Goal: Information Seeking & Learning: Learn about a topic

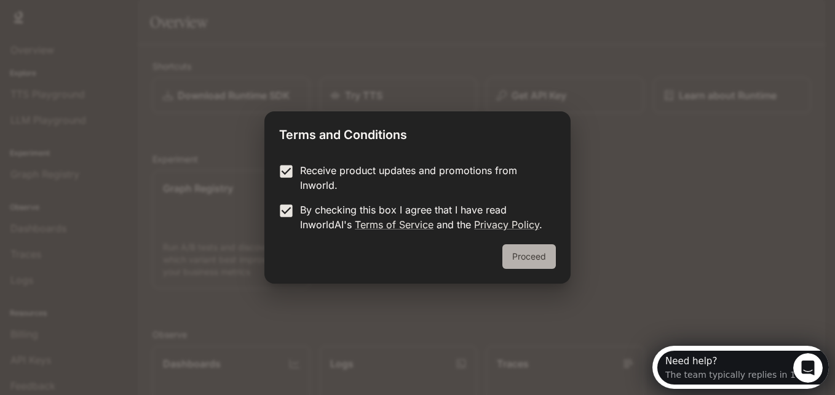
click at [531, 250] on button "Proceed" at bounding box center [529, 256] width 54 height 25
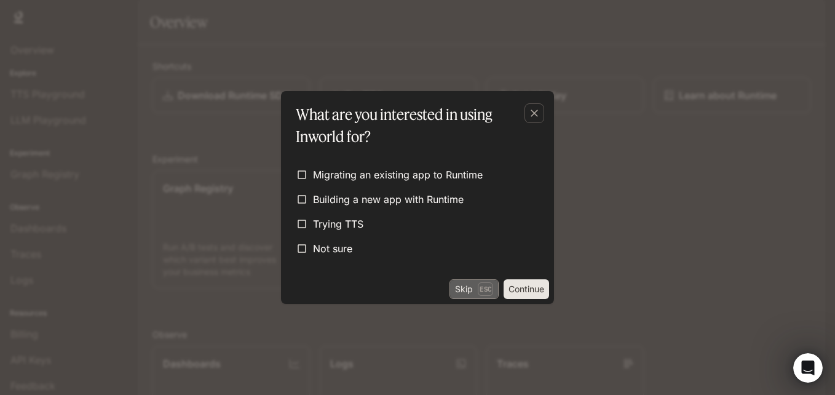
click at [478, 285] on p "Esc" at bounding box center [485, 289] width 15 height 14
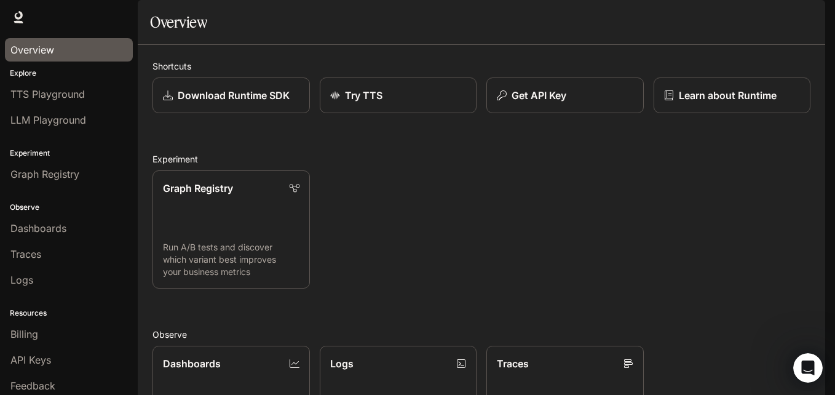
click at [76, 44] on div "Overview" at bounding box center [68, 49] width 117 height 15
click at [68, 85] on link "TTS Playground" at bounding box center [69, 93] width 128 height 23
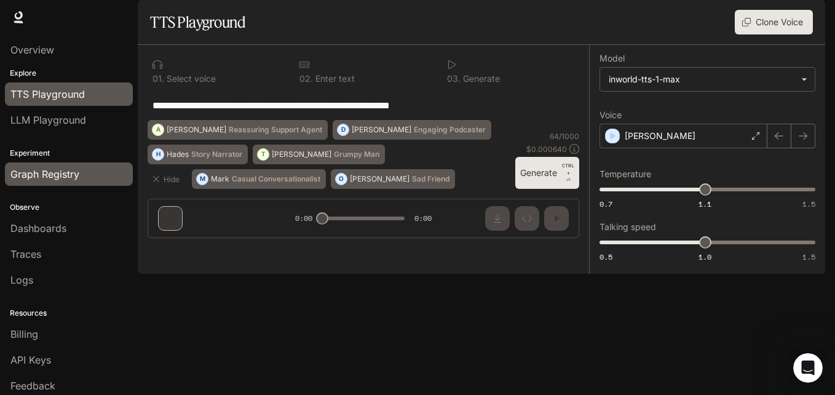
scroll to position [31, 0]
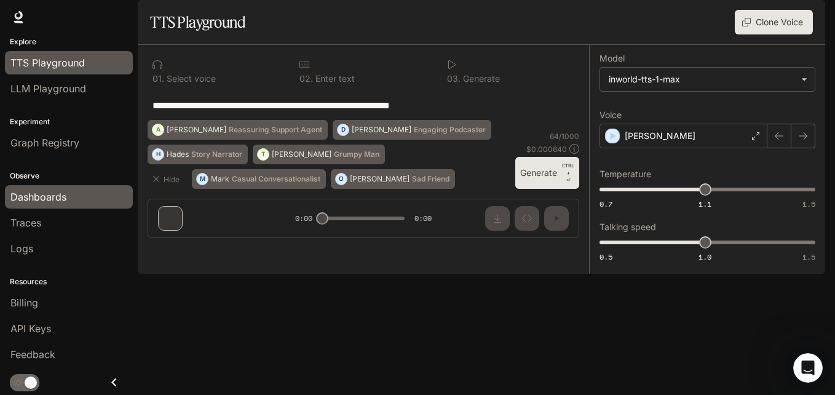
click at [36, 202] on span "Dashboards" at bounding box center [38, 196] width 56 height 15
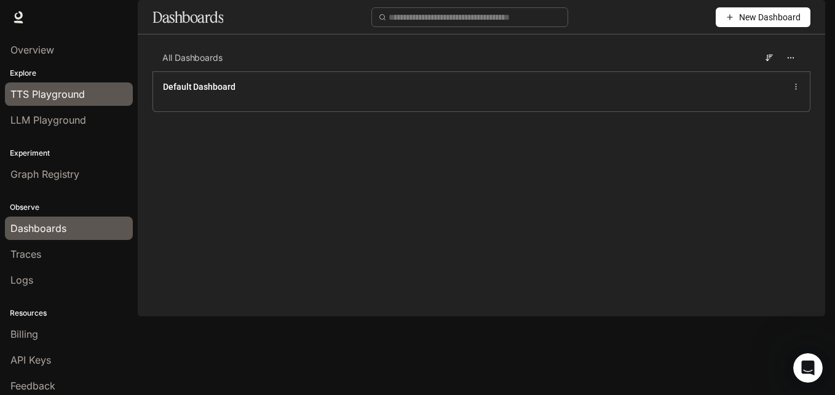
click at [65, 98] on span "TTS Playground" at bounding box center [47, 94] width 74 height 15
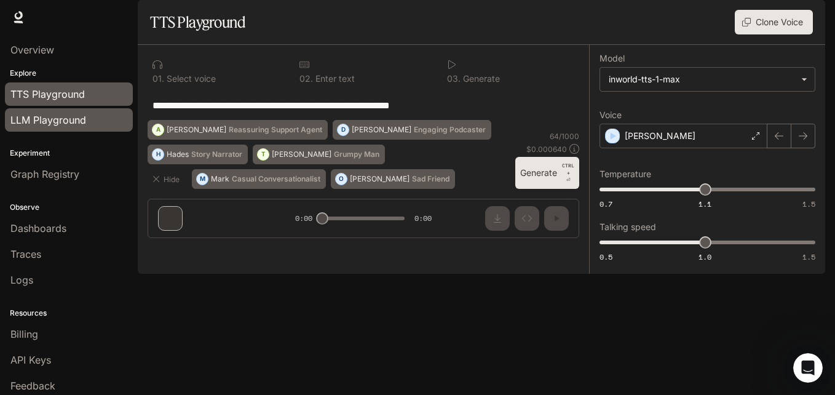
click at [81, 117] on span "LLM Playground" at bounding box center [48, 120] width 76 height 15
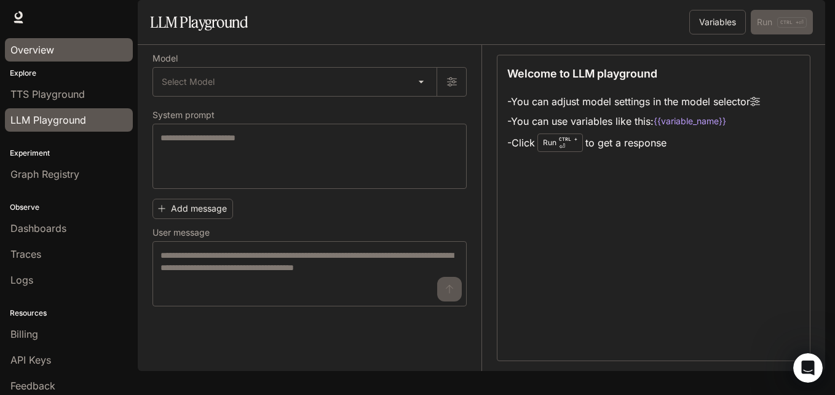
click at [52, 49] on span "Overview" at bounding box center [32, 49] width 44 height 15
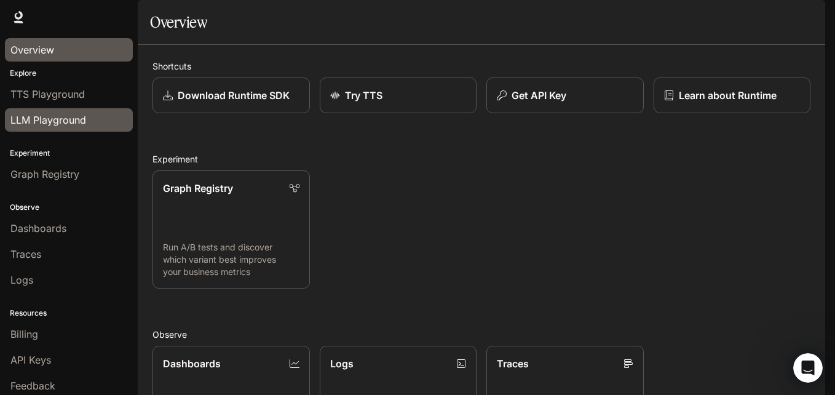
scroll to position [31, 0]
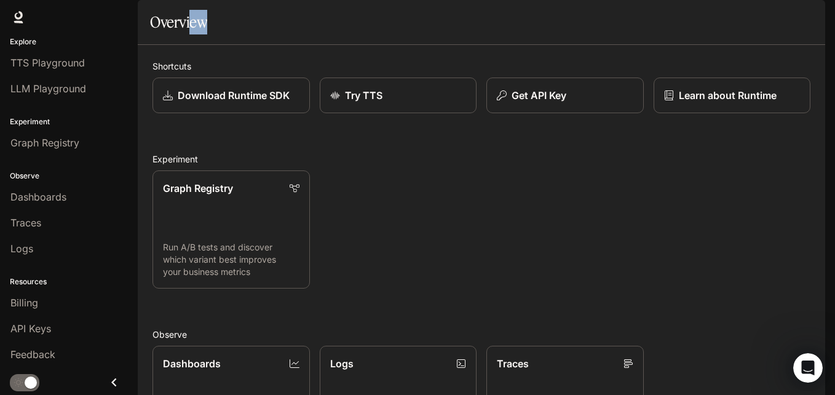
drag, startPoint x: 410, startPoint y: 41, endPoint x: 185, endPoint y: 42, distance: 224.5
click at [185, 42] on section "Overview" at bounding box center [482, 22] width 688 height 45
drag, startPoint x: 185, startPoint y: 42, endPoint x: 464, endPoint y: 54, distance: 278.8
click at [464, 34] on div "Overview" at bounding box center [481, 22] width 663 height 25
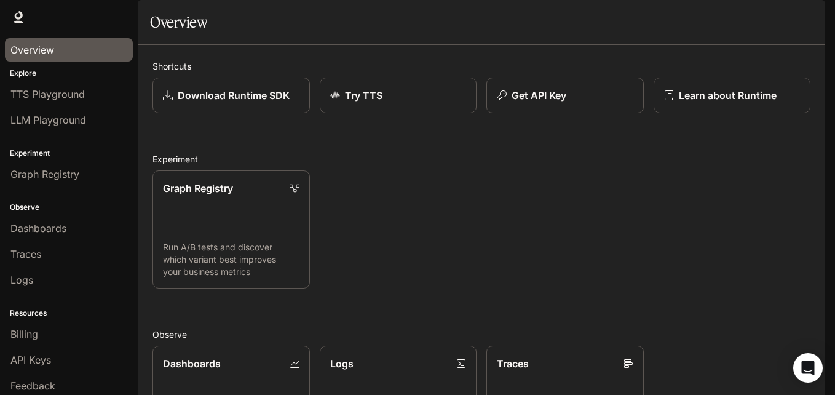
click at [189, 82] on div "Shortcuts Download Runtime SDK Try TTS Get API Key Learn about Runtime Experime…" at bounding box center [482, 349] width 688 height 608
drag, startPoint x: 189, startPoint y: 82, endPoint x: 338, endPoint y: 66, distance: 149.7
click at [338, 34] on div "Overview" at bounding box center [481, 22] width 663 height 25
click at [806, 15] on img "button" at bounding box center [807, 17] width 17 height 17
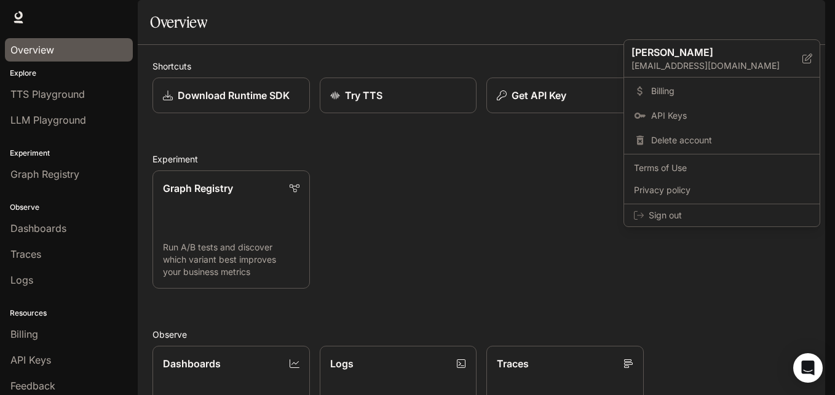
click at [515, 203] on div at bounding box center [417, 197] width 835 height 395
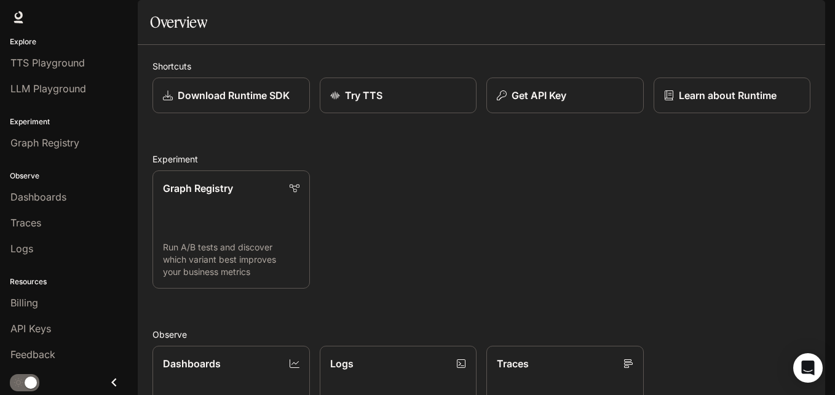
click at [688, 18] on span "Runtime" at bounding box center [692, 17] width 35 height 15
click at [729, 22] on span "Documentation" at bounding box center [751, 17] width 61 height 15
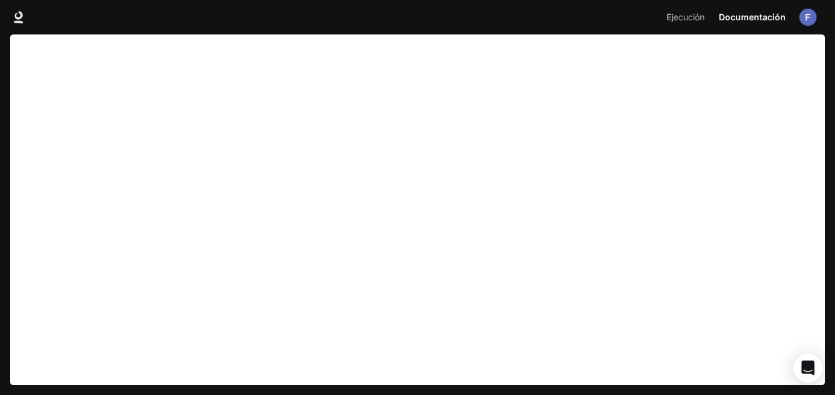
click at [808, 17] on img "button" at bounding box center [807, 17] width 17 height 17
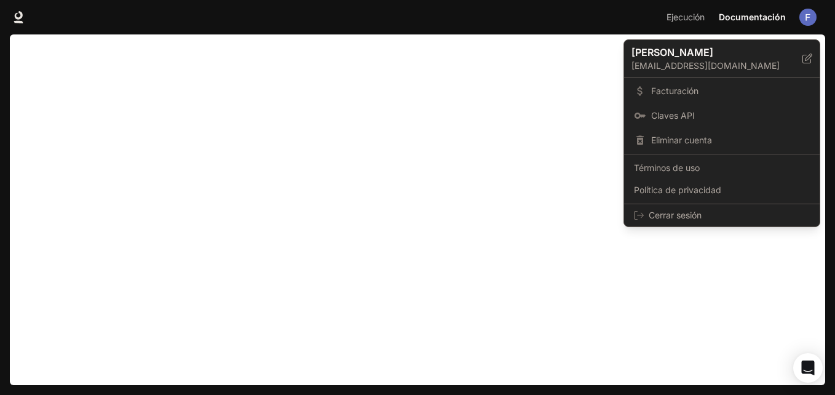
click at [573, 169] on div at bounding box center [417, 197] width 835 height 395
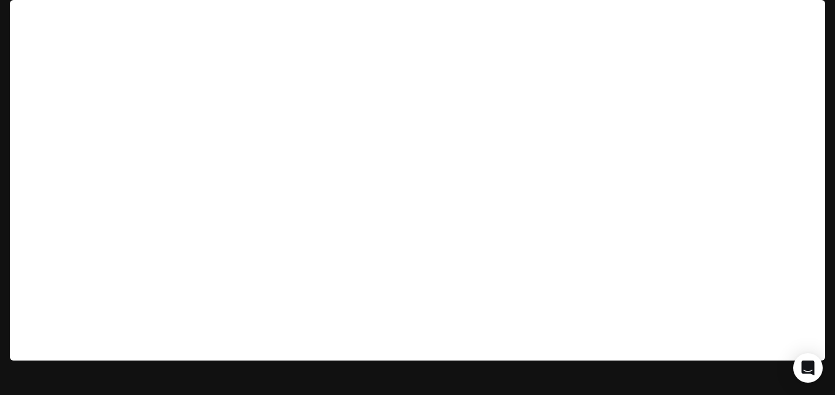
click at [698, 15] on span "Ejecución" at bounding box center [686, 17] width 38 height 15
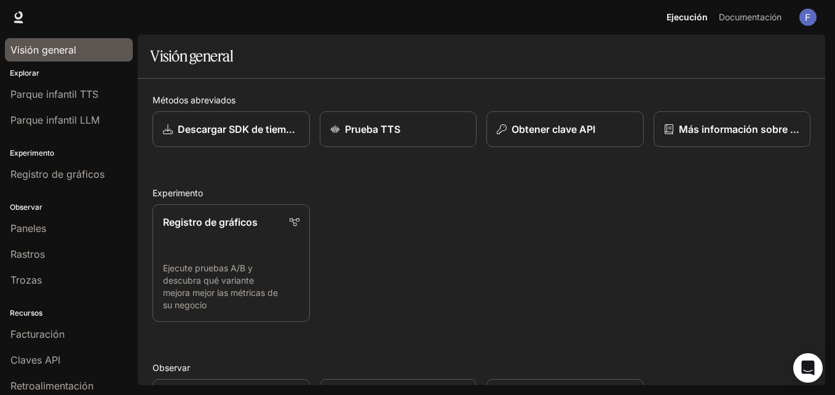
click at [62, 49] on span "Visión general" at bounding box center [43, 49] width 66 height 15
click at [87, 47] on div "Visión general" at bounding box center [68, 49] width 117 height 15
click at [52, 90] on span "Parque infantil TTS" at bounding box center [54, 94] width 88 height 15
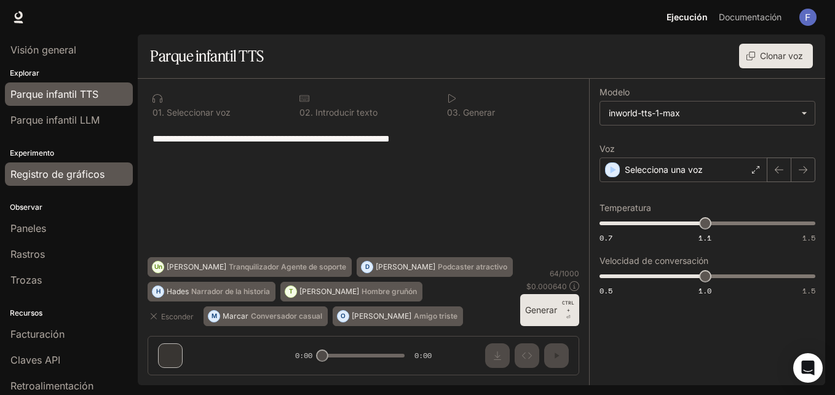
scroll to position [31, 0]
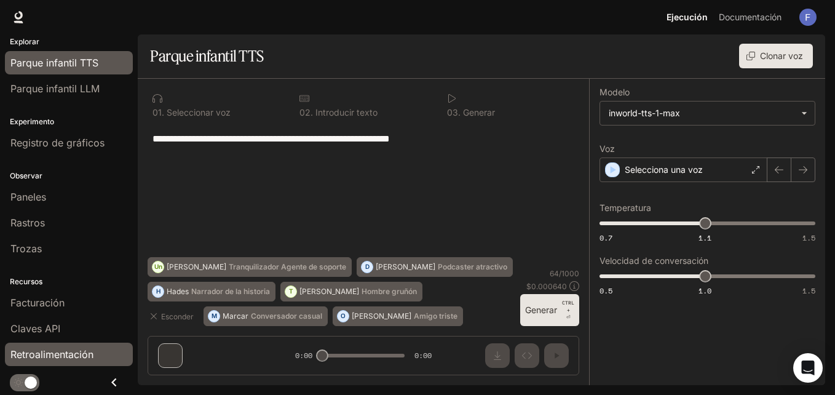
click at [82, 352] on span "Retroalimentación" at bounding box center [51, 354] width 83 height 15
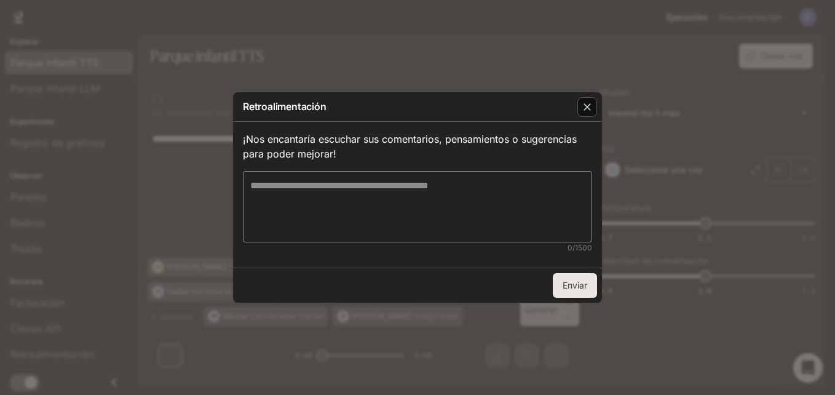
click at [581, 105] on icon "button" at bounding box center [587, 107] width 12 height 12
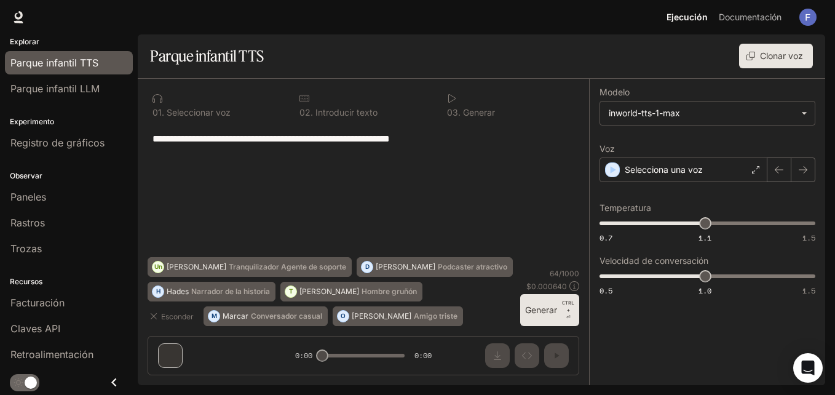
click at [57, 314] on li "Facturación" at bounding box center [69, 303] width 138 height 26
click at [61, 310] on link "Facturación" at bounding box center [69, 302] width 128 height 23
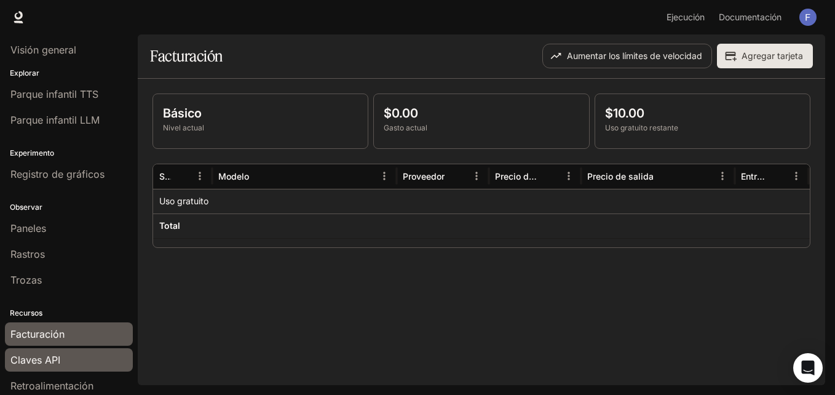
click at [79, 351] on link "Claves API" at bounding box center [69, 359] width 128 height 23
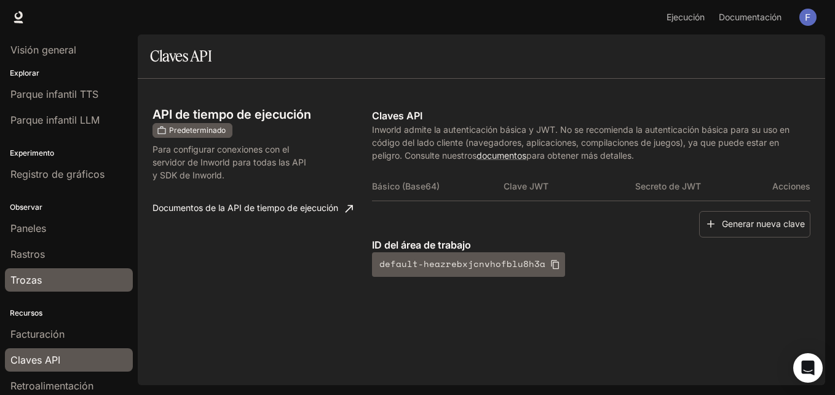
click at [69, 285] on div "Trozas" at bounding box center [68, 279] width 117 height 15
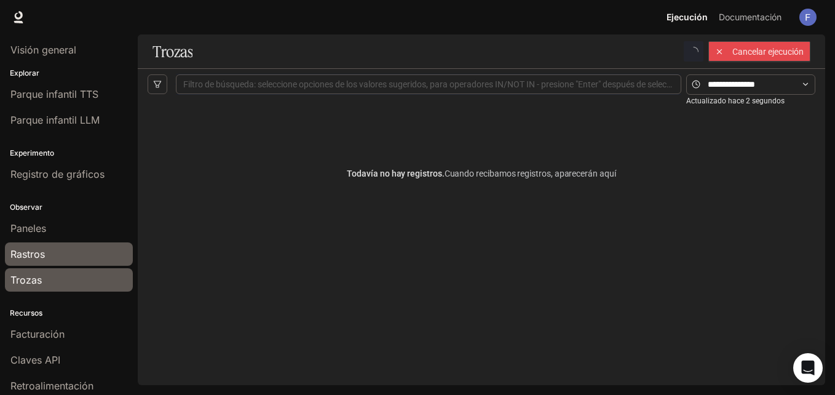
click at [79, 247] on div "Rastros" at bounding box center [68, 254] width 117 height 15
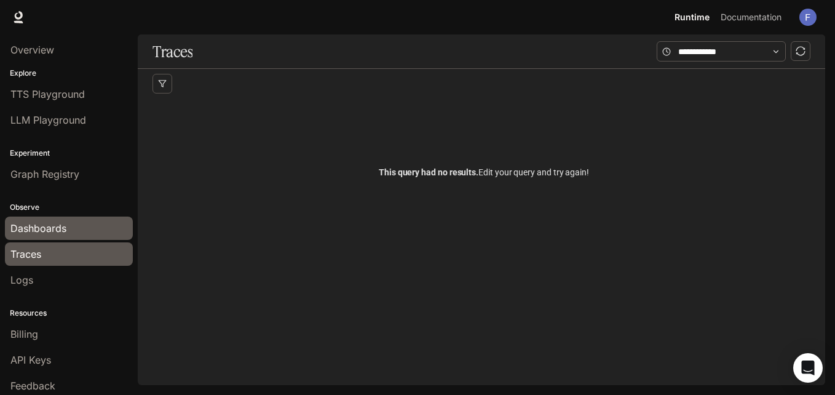
click at [83, 235] on div "Dashboards" at bounding box center [68, 228] width 117 height 15
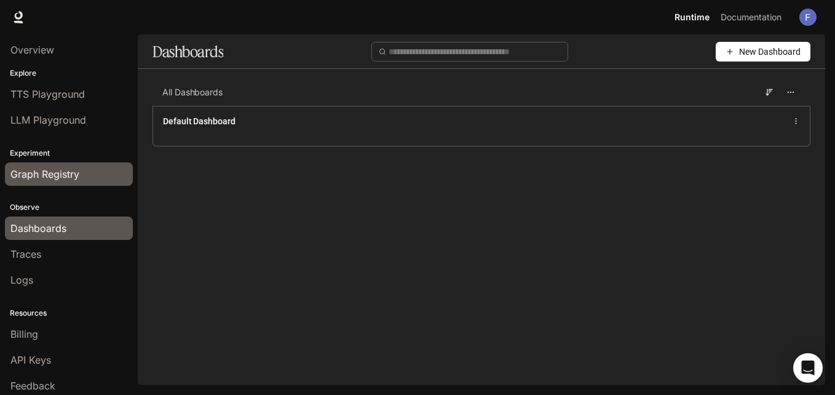
click at [65, 184] on link "Graph Registry" at bounding box center [69, 173] width 128 height 23
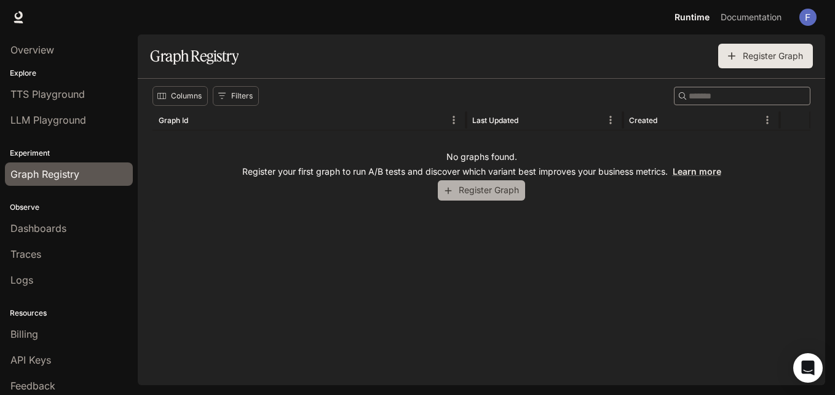
click at [470, 187] on button "Register Graph" at bounding box center [481, 190] width 87 height 20
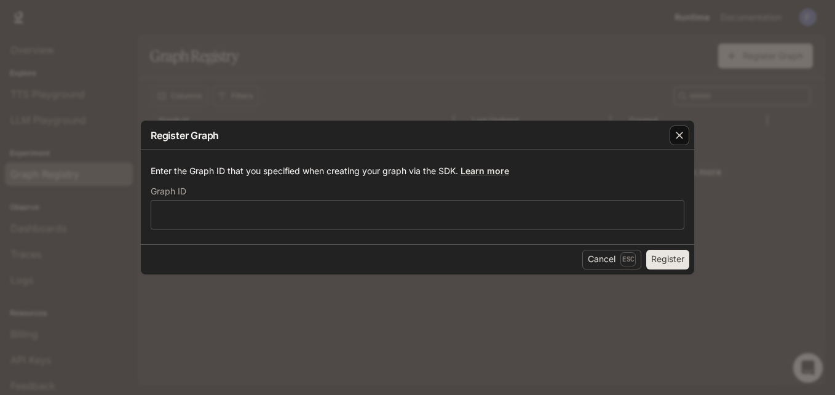
click at [685, 135] on icon "button" at bounding box center [679, 135] width 12 height 12
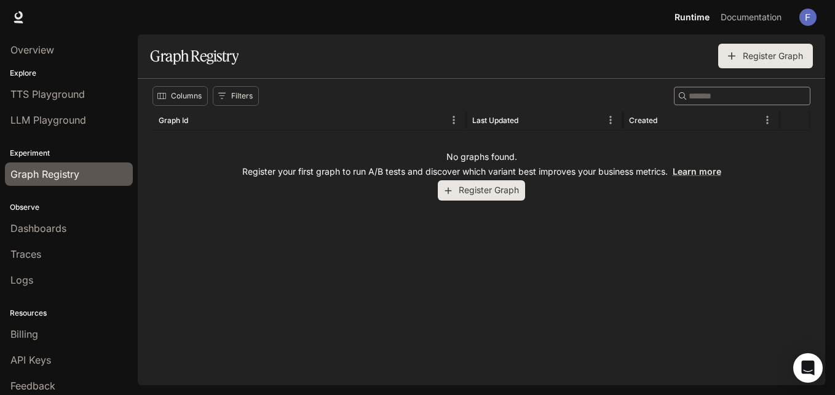
click at [67, 108] on li "LLM Playground" at bounding box center [69, 120] width 138 height 26
click at [80, 119] on span "LLM Playground" at bounding box center [48, 120] width 76 height 15
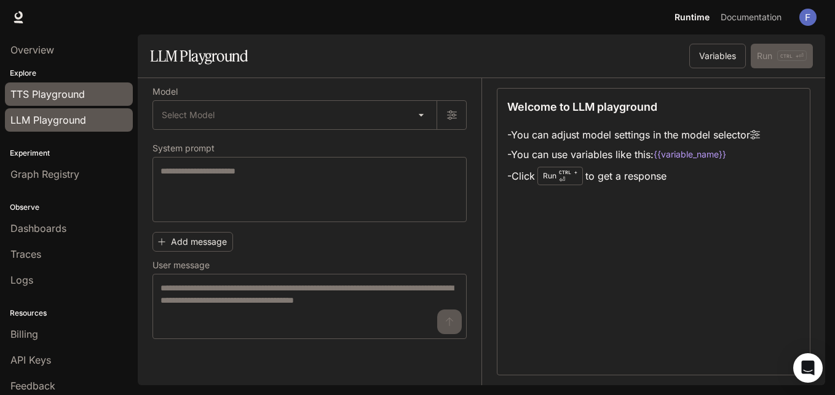
click at [72, 98] on span "TTS Playground" at bounding box center [47, 94] width 74 height 15
